Goal: Check status: Check status

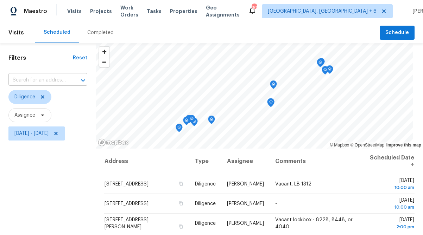
click at [54, 81] on input "text" at bounding box center [37, 80] width 59 height 11
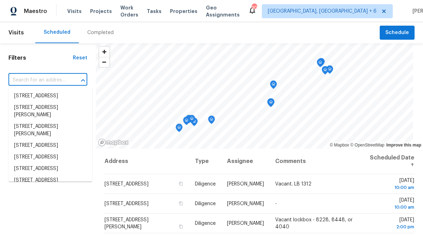
paste input "[STREET_ADDRESS]"
type input "[STREET_ADDRESS]"
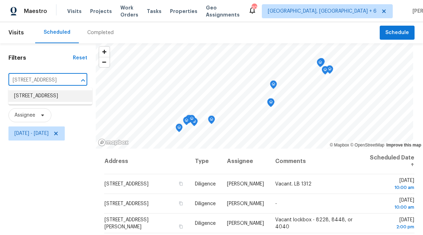
click at [43, 102] on li "[STREET_ADDRESS]" at bounding box center [50, 96] width 84 height 12
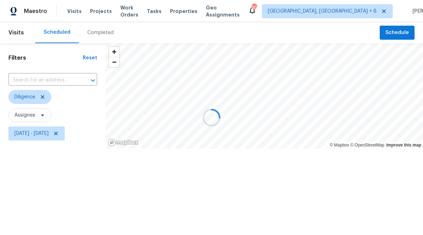
type input "[STREET_ADDRESS]"
click at [97, 37] on div "Completed" at bounding box center [100, 32] width 43 height 21
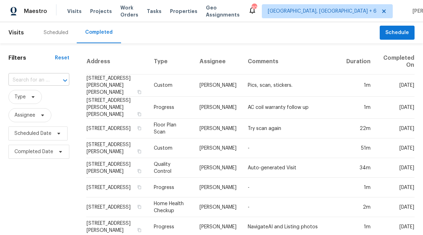
click at [40, 81] on input "text" at bounding box center [28, 80] width 41 height 11
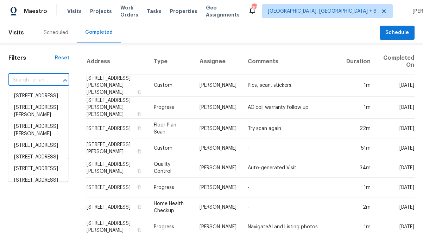
paste input "[STREET_ADDRESS]"
type input "[STREET_ADDRESS]"
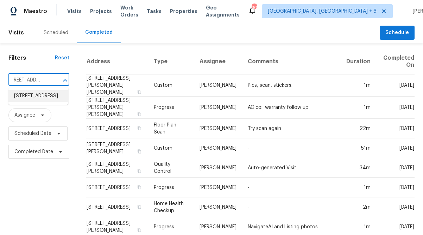
click at [32, 99] on li "[STREET_ADDRESS]" at bounding box center [38, 96] width 60 height 12
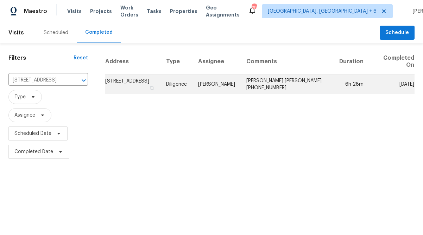
click at [139, 86] on td "[STREET_ADDRESS]" at bounding box center [133, 85] width 56 height 20
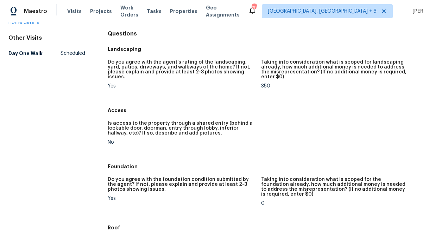
scroll to position [30, 0]
